Goal: Information Seeking & Learning: Learn about a topic

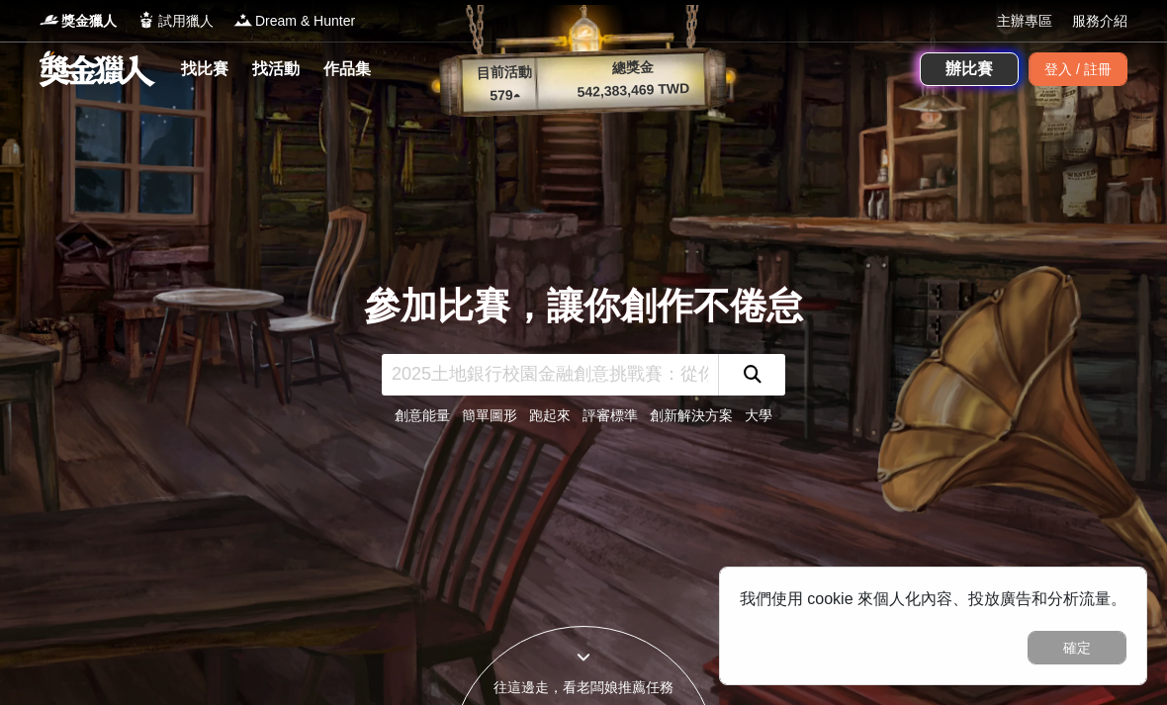
click at [174, 75] on link "找比賽" at bounding box center [204, 69] width 63 height 28
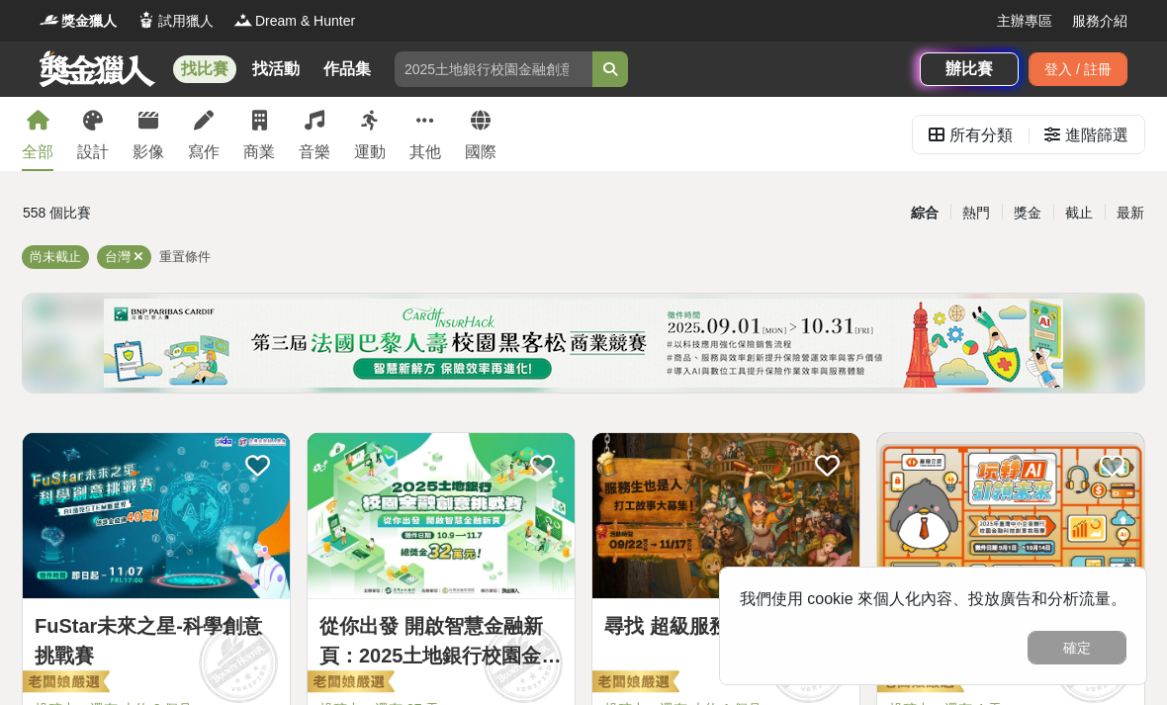
click at [1065, 645] on button "確定" at bounding box center [1076, 648] width 99 height 34
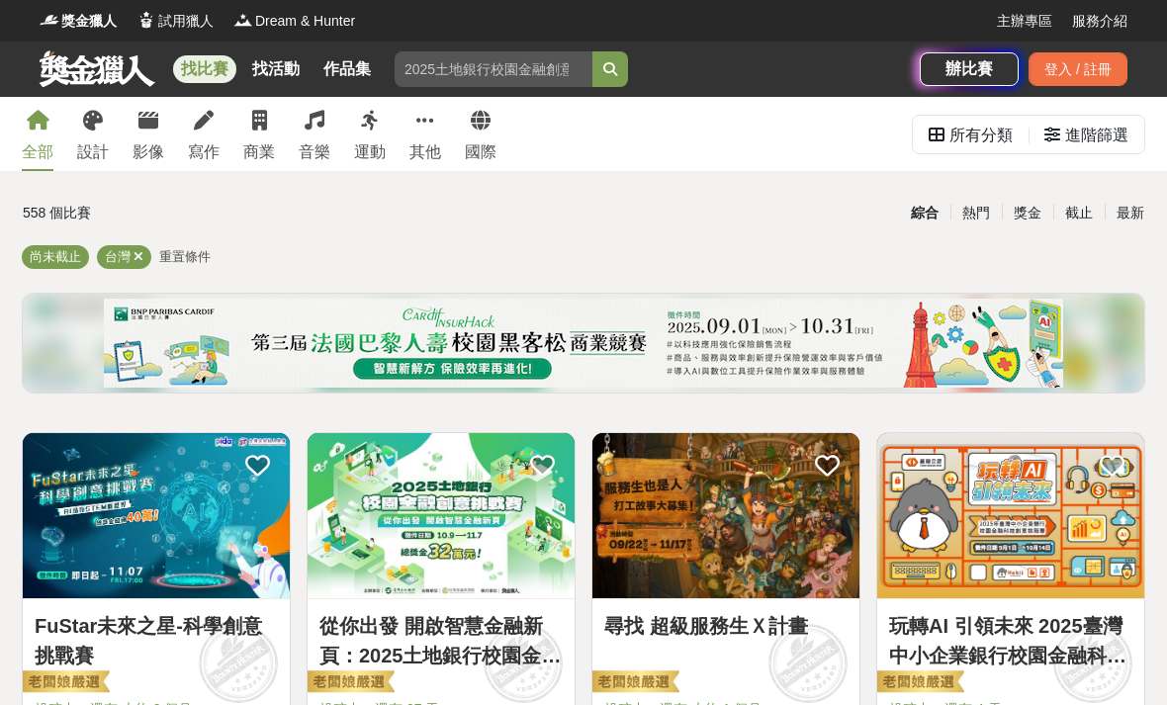
click at [199, 146] on div "寫作" at bounding box center [204, 152] width 32 height 24
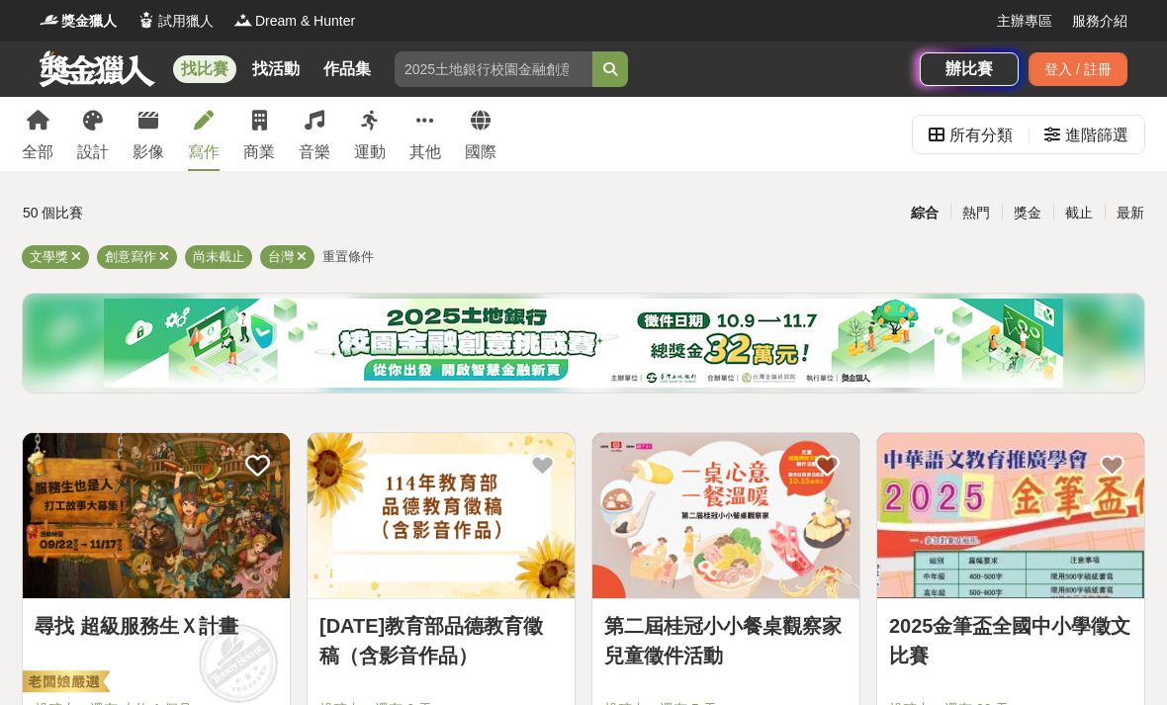
click at [166, 253] on icon at bounding box center [164, 256] width 10 height 13
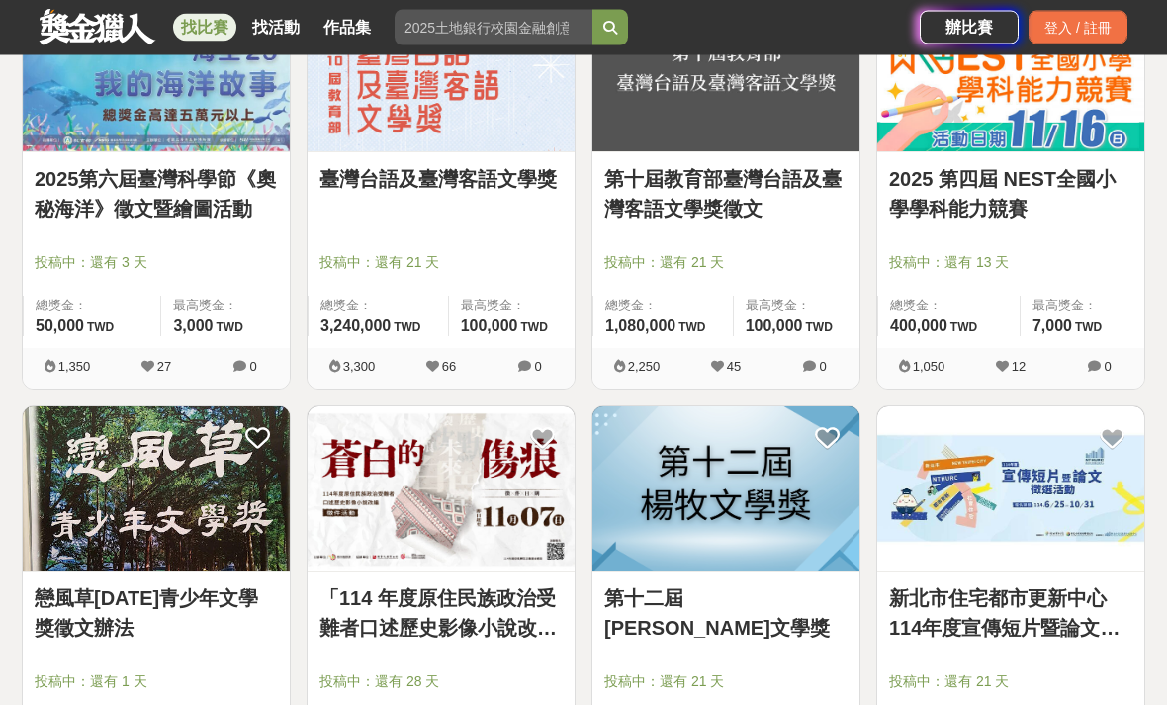
scroll to position [1719, 0]
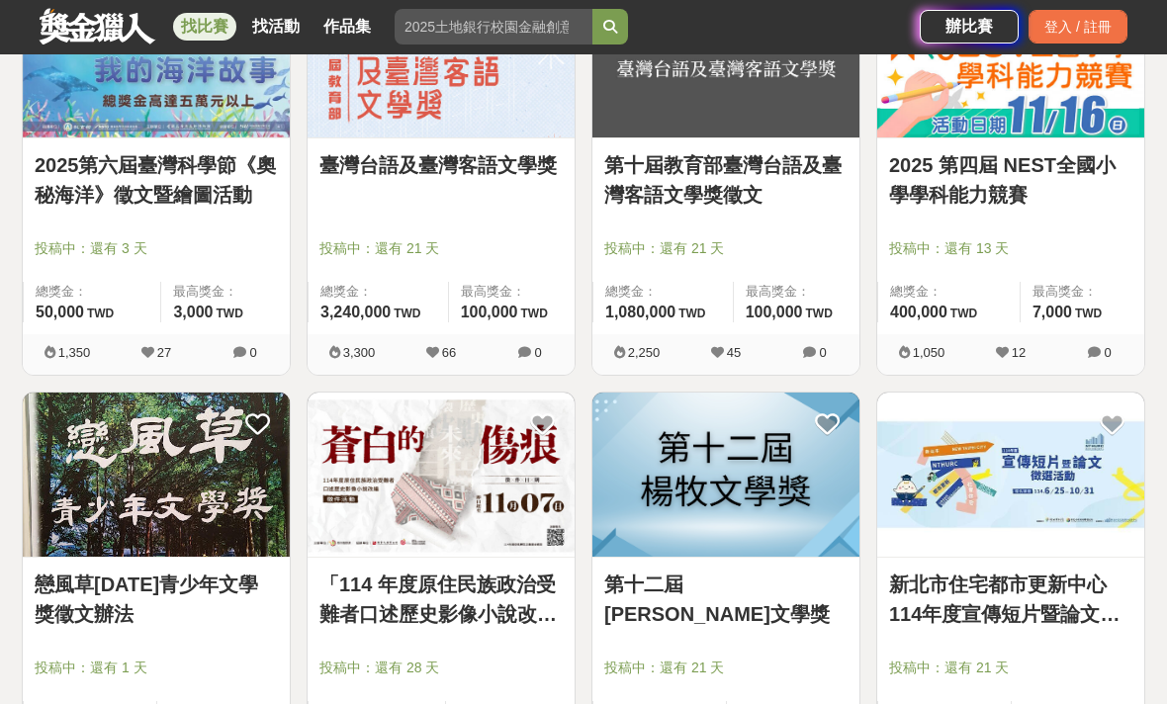
click at [218, 531] on img at bounding box center [156, 475] width 267 height 165
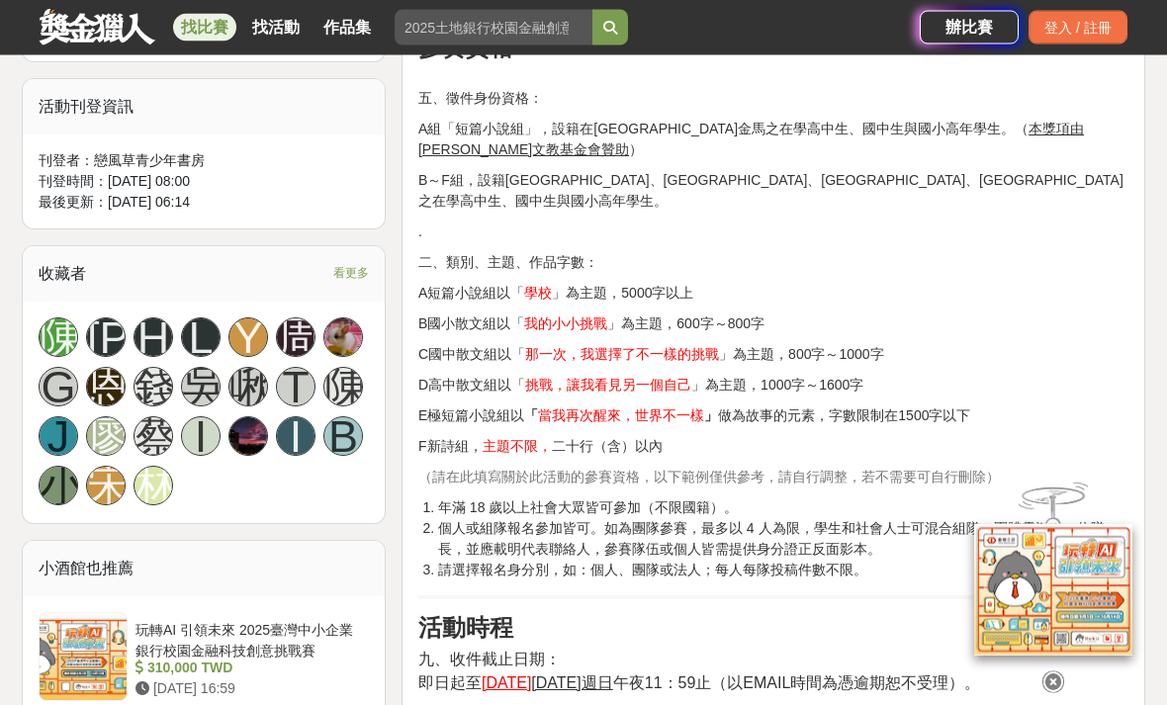
scroll to position [1121, 0]
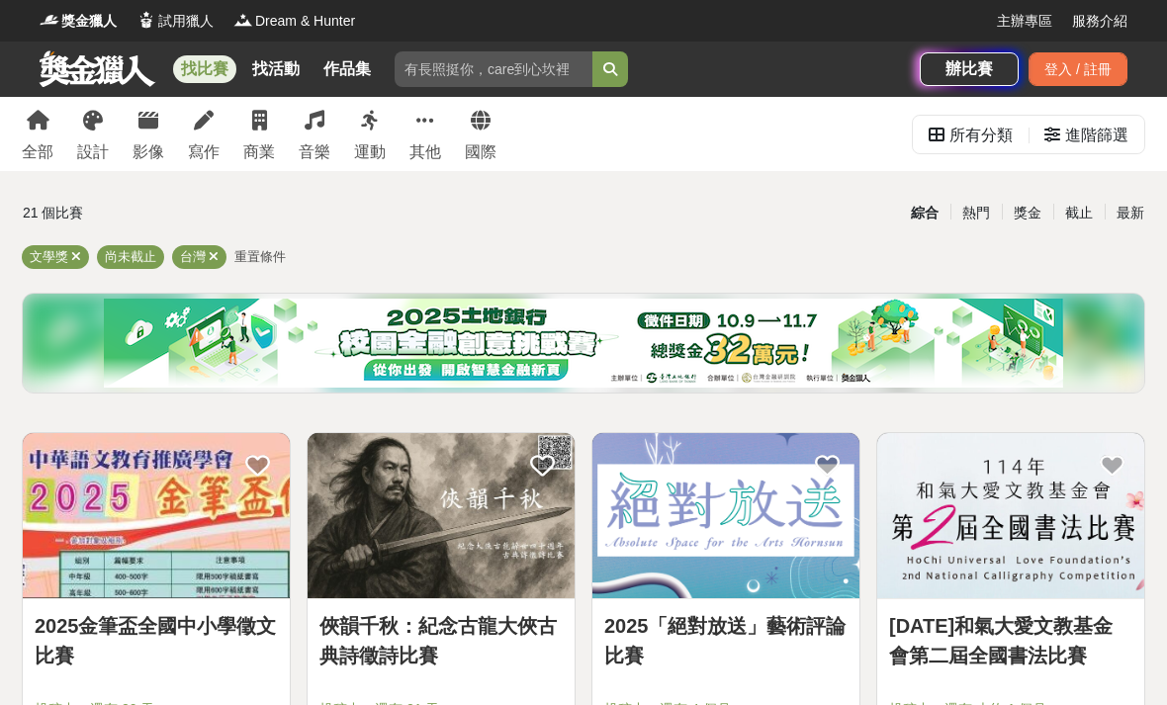
click at [264, 257] on span "重置條件" at bounding box center [259, 256] width 51 height 15
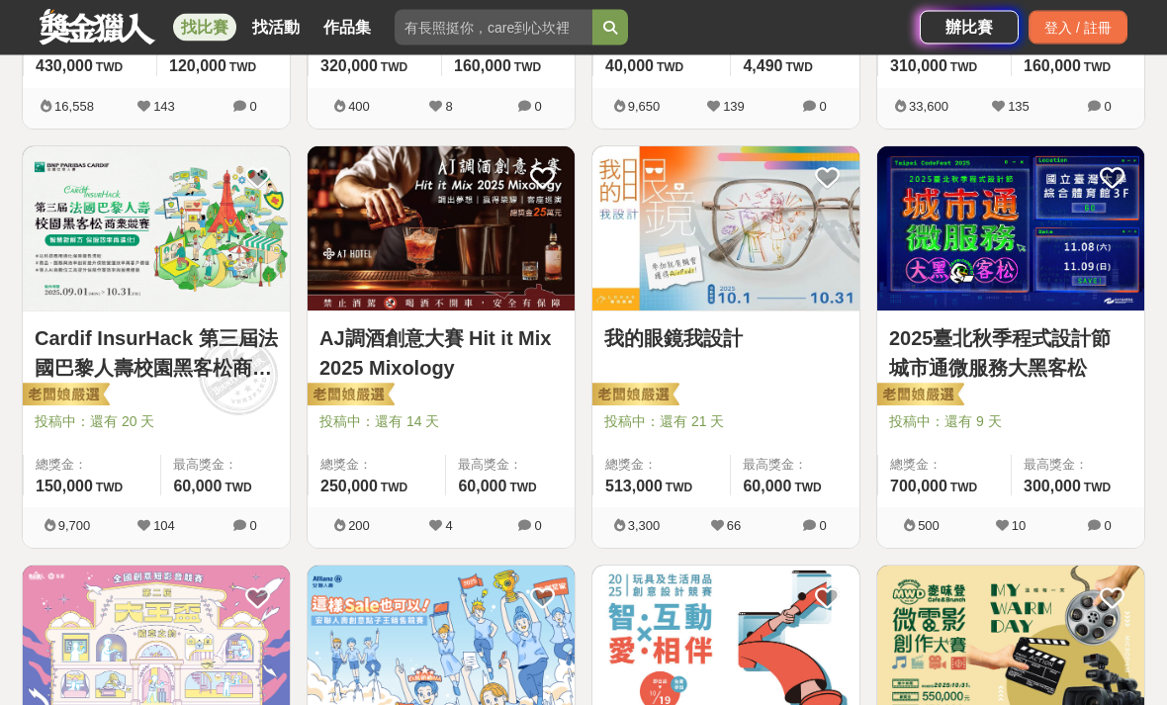
scroll to position [707, 0]
click at [432, 342] on link "AJ調酒創意大賽 Hit it Mix 2025 Mixology" at bounding box center [440, 352] width 243 height 59
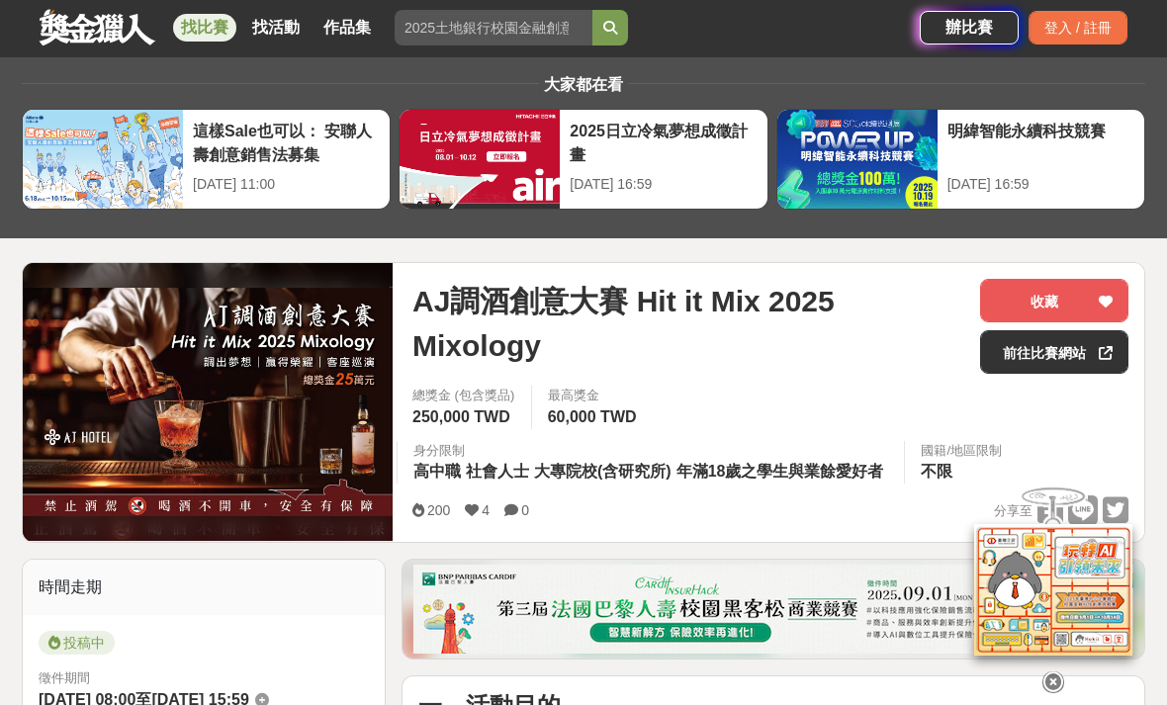
scroll to position [41, 0]
